Goal: Task Accomplishment & Management: Complete application form

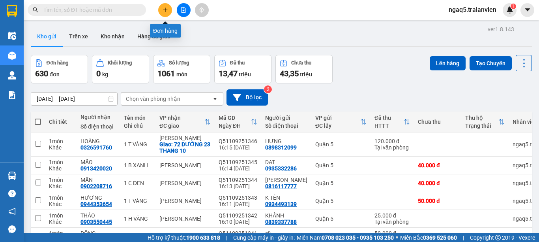
click at [161, 11] on button at bounding box center [165, 10] width 14 height 14
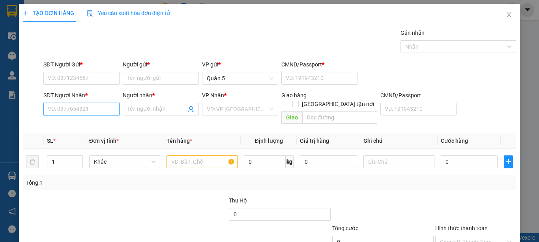
click at [84, 108] on input "SĐT Người Nhận *" at bounding box center [81, 109] width 76 height 13
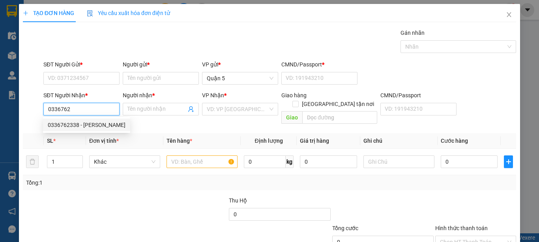
click at [64, 126] on div "0336762338 - NG VĂN NGỌC" at bounding box center [87, 124] width 78 height 9
type input "0336762338"
type input "NG VĂN NGỌC"
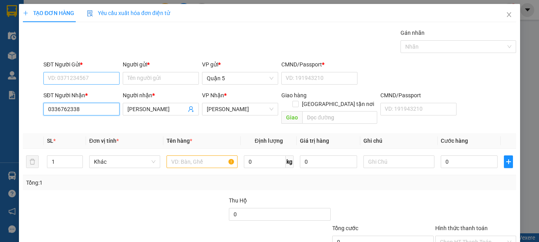
type input "0336762338"
click at [83, 78] on input "SĐT Người Gửi *" at bounding box center [81, 78] width 76 height 13
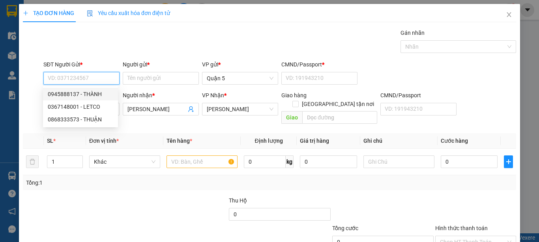
click at [73, 99] on div "0945888137 - THÀNH" at bounding box center [80, 94] width 75 height 13
type input "0945888137"
type input "THÀNH"
type input "1"
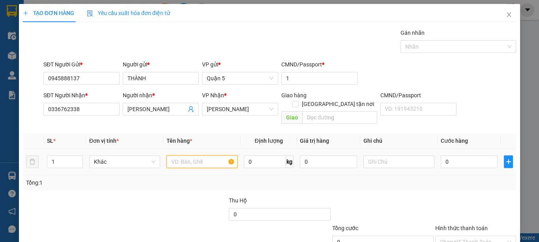
drag, startPoint x: 212, startPoint y: 154, endPoint x: 208, endPoint y: 154, distance: 4.7
click at [212, 155] on input "text" at bounding box center [202, 161] width 71 height 13
type input "1t vàng nilon"
click at [463, 155] on input "0" at bounding box center [469, 161] width 57 height 13
type input "5"
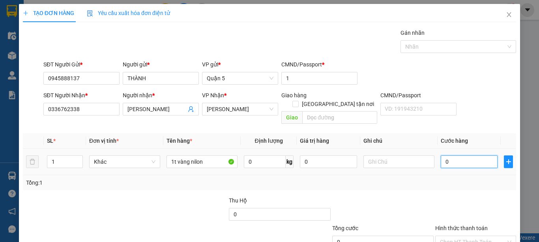
type input "5"
type input "50"
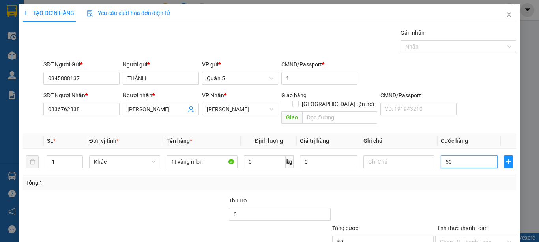
scroll to position [51, 0]
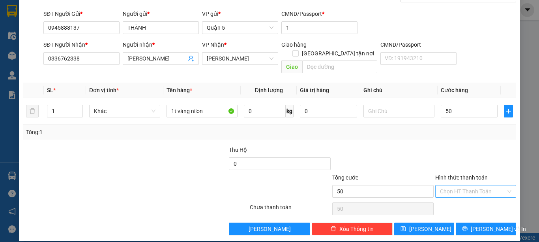
click at [458, 185] on input "Hình thức thanh toán" at bounding box center [473, 191] width 66 height 12
type input "50.000"
click at [458, 202] on div "Tại văn phòng" at bounding box center [470, 198] width 70 height 9
type input "0"
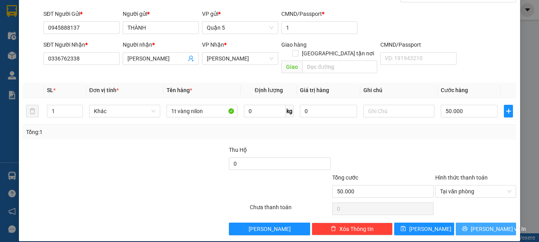
click at [489, 224] on span "Lưu và In" at bounding box center [498, 228] width 55 height 9
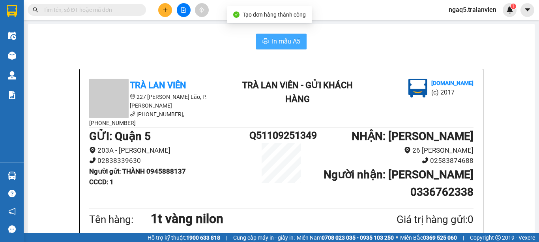
click at [275, 43] on span "In mẫu A5" at bounding box center [286, 41] width 28 height 10
